Goal: Information Seeking & Learning: Check status

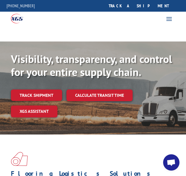
click at [148, 4] on link "track a shipment" at bounding box center [138, 6] width 68 height 12
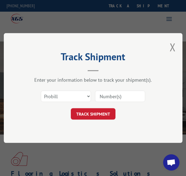
click at [108, 99] on input at bounding box center [120, 96] width 50 height 11
paste input "17684956"
type input "17684956"
click at [102, 114] on button "TRACK SHIPMENT" at bounding box center [92, 113] width 45 height 11
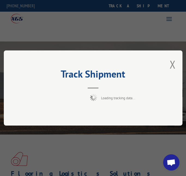
scroll to position [0, 12]
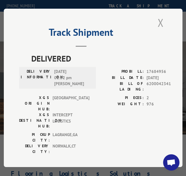
click at [159, 24] on button "Close modal" at bounding box center [160, 22] width 6 height 14
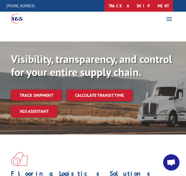
click at [162, 9] on link "track a shipment" at bounding box center [138, 6] width 68 height 12
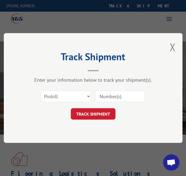
click at [107, 95] on input at bounding box center [120, 96] width 50 height 11
paste input "3391921"
type input "3391921"
click button "TRACK SHIPMENT" at bounding box center [92, 113] width 45 height 11
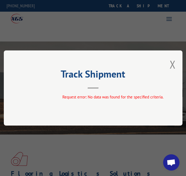
click at [169, 67] on div "Track Shipment Request error: No data was found for the specified criteria." at bounding box center [93, 88] width 178 height 75
click at [171, 64] on button "Close modal" at bounding box center [172, 64] width 6 height 14
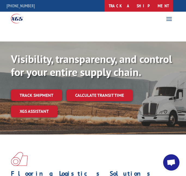
click at [159, 7] on link "track a shipment" at bounding box center [138, 6] width 68 height 12
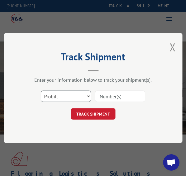
click at [60, 97] on select "Select category... Probill BOL PO" at bounding box center [65, 96] width 50 height 11
select select "bol"
click at [40, 91] on select "Select category... Probill BOL PO" at bounding box center [65, 96] width 50 height 11
click at [108, 96] on input at bounding box center [120, 96] width 50 height 11
paste input "3391921"
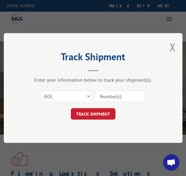
type input "3391921"
click button "TRACK SHIPMENT" at bounding box center [92, 113] width 45 height 11
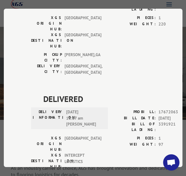
scroll to position [87, 0]
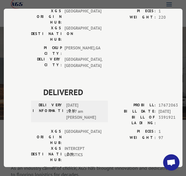
click at [167, 4] on div "Track Shipment DELIVERED DELIVERY INFORMATION: [DATE] 09:40 am GREEN PROBILL: 1…" at bounding box center [93, 88] width 186 height 176
click at [12, 17] on div "Track Shipment DELIVERED DELIVERY INFORMATION: [DATE] 09:40 am GREEN PROBILL: 1…" at bounding box center [93, 88] width 178 height 159
